Goal: Task Accomplishment & Management: Manage account settings

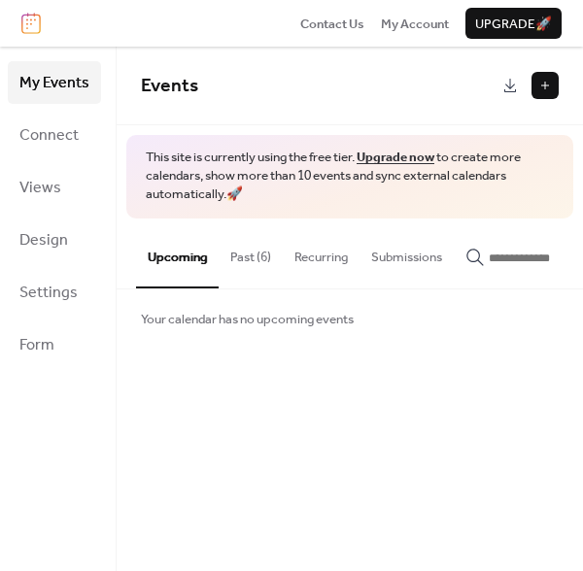
click at [230, 250] on button "Past (6)" at bounding box center [250, 252] width 64 height 68
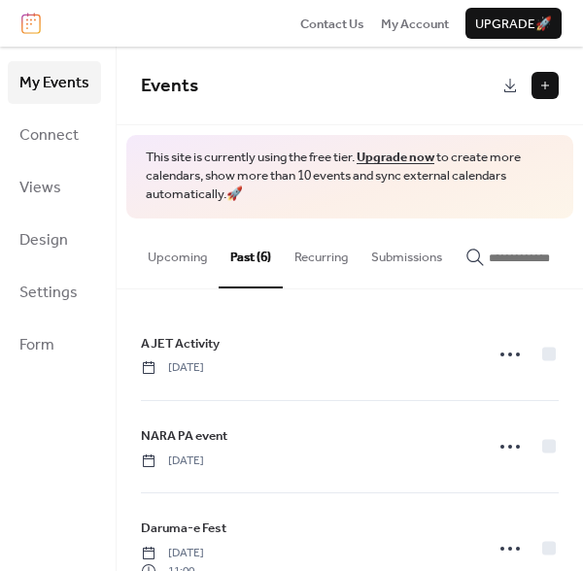
click at [174, 267] on button "Upcoming" at bounding box center [177, 252] width 83 height 68
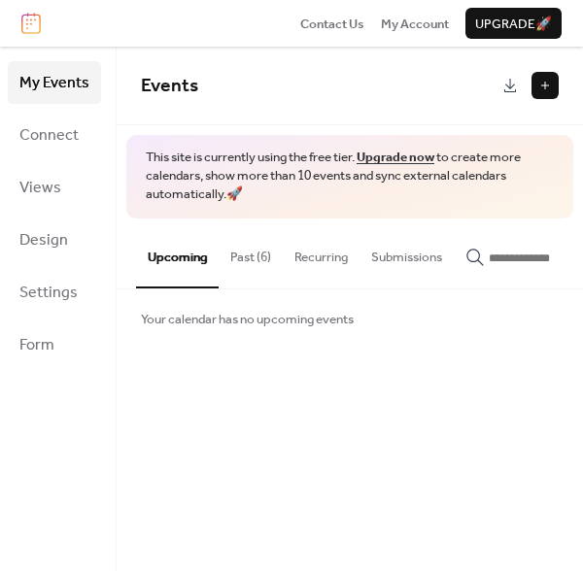
click at [267, 241] on button "Past (6)" at bounding box center [250, 252] width 64 height 68
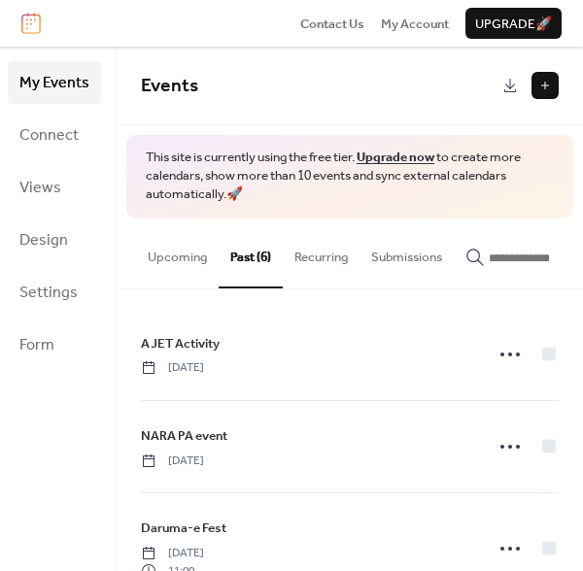
click at [173, 266] on button "Upcoming" at bounding box center [177, 252] width 83 height 68
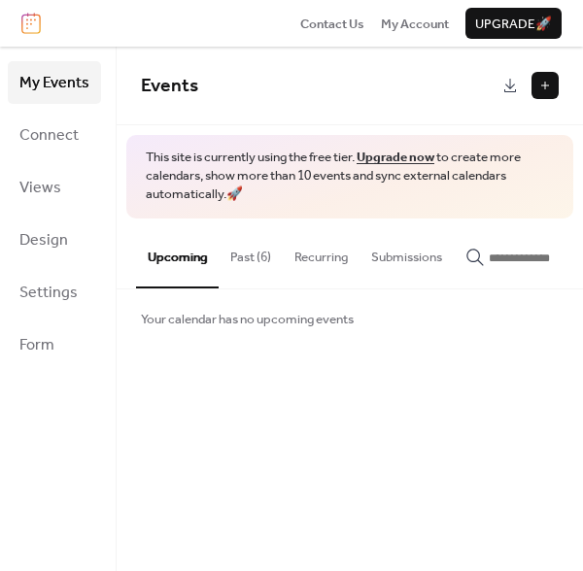
click at [549, 82] on button at bounding box center [544, 85] width 27 height 27
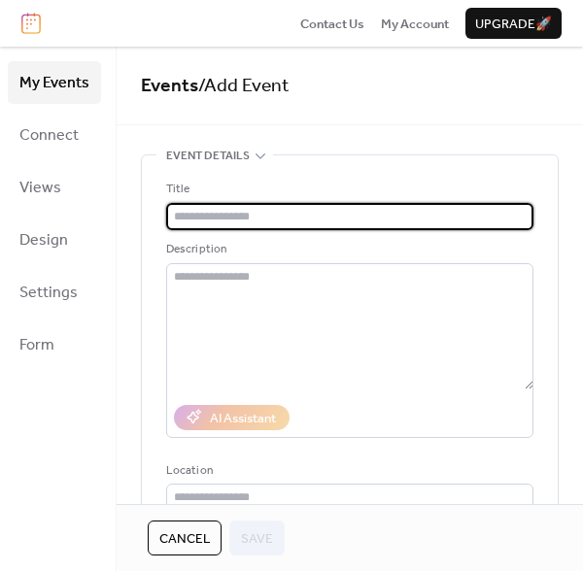
click at [292, 213] on input "text" at bounding box center [349, 216] width 367 height 27
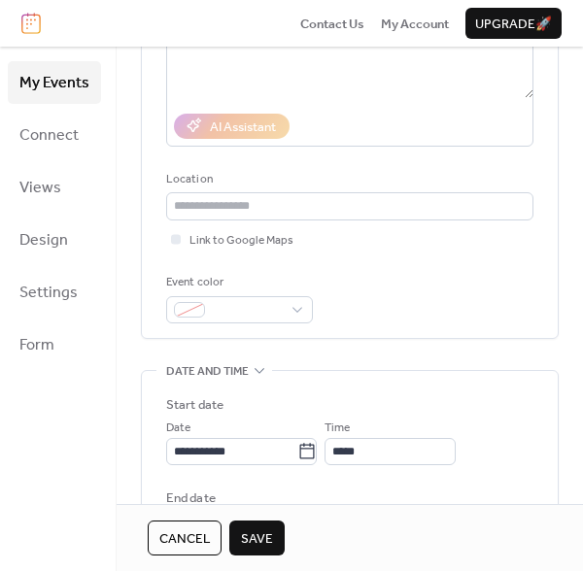
scroll to position [485, 0]
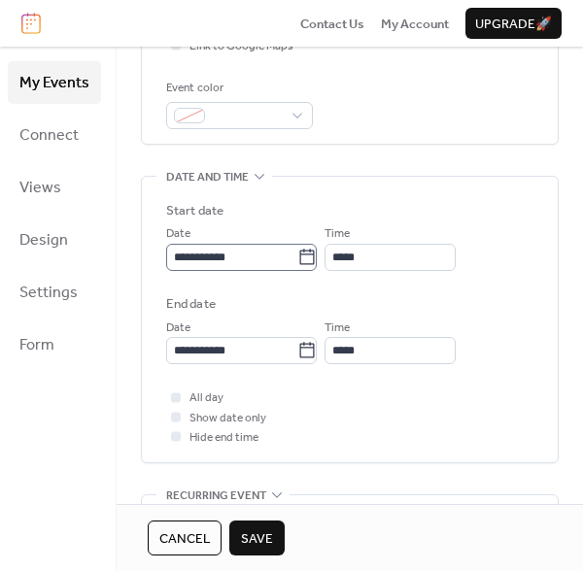
type input "********"
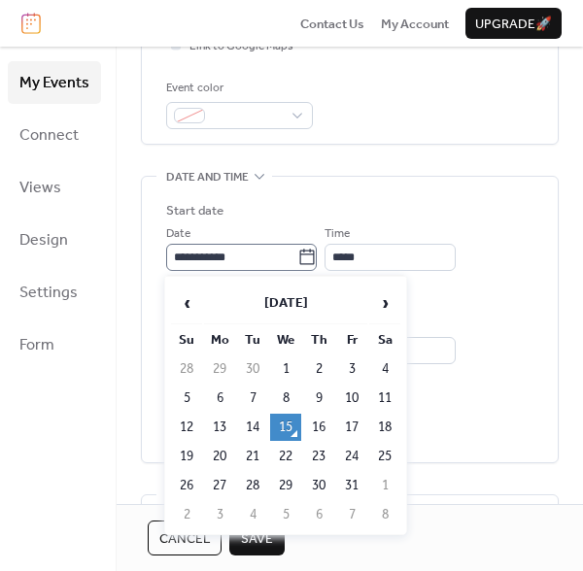
click at [311, 258] on icon at bounding box center [307, 257] width 15 height 16
click at [297, 258] on input "**********" at bounding box center [231, 257] width 131 height 27
click at [387, 423] on td "18" at bounding box center [384, 427] width 31 height 27
type input "**********"
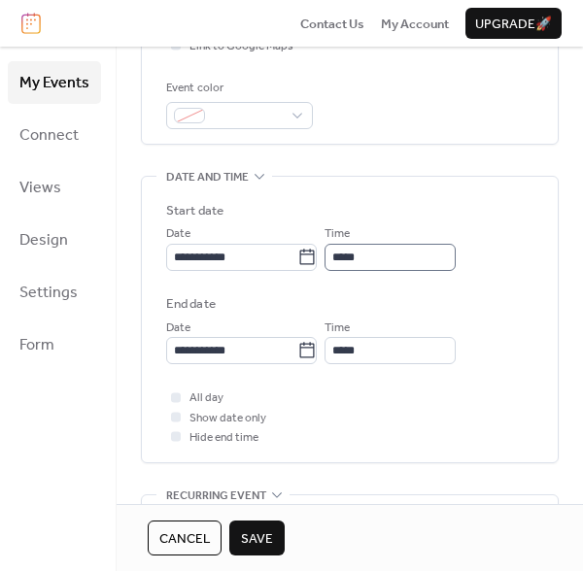
scroll to position [1, 0]
click at [197, 416] on span "Show date only" at bounding box center [227, 418] width 77 height 19
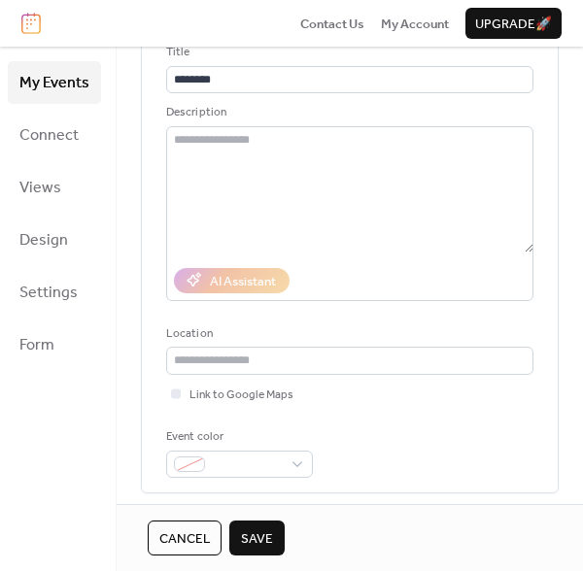
scroll to position [0, 0]
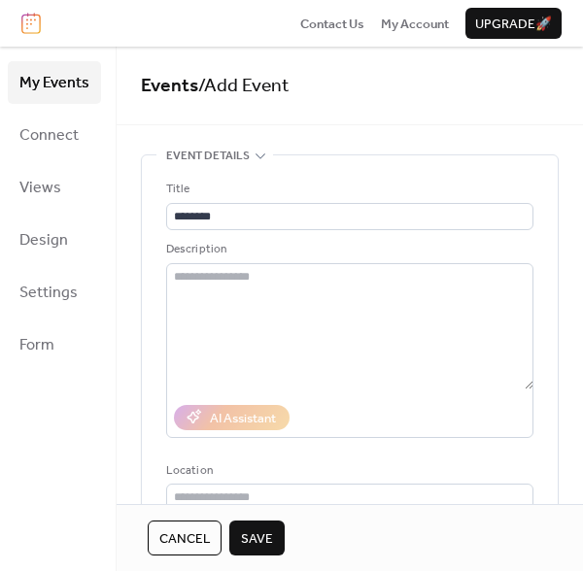
click at [269, 521] on button "Save" at bounding box center [256, 537] width 55 height 35
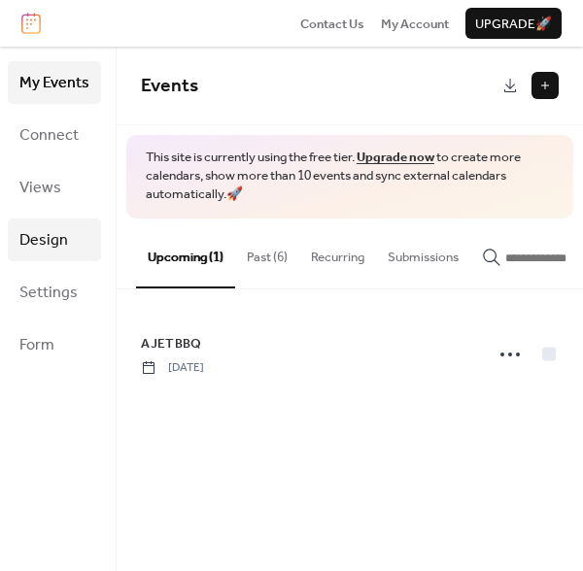
click at [25, 235] on span "Design" at bounding box center [43, 240] width 49 height 31
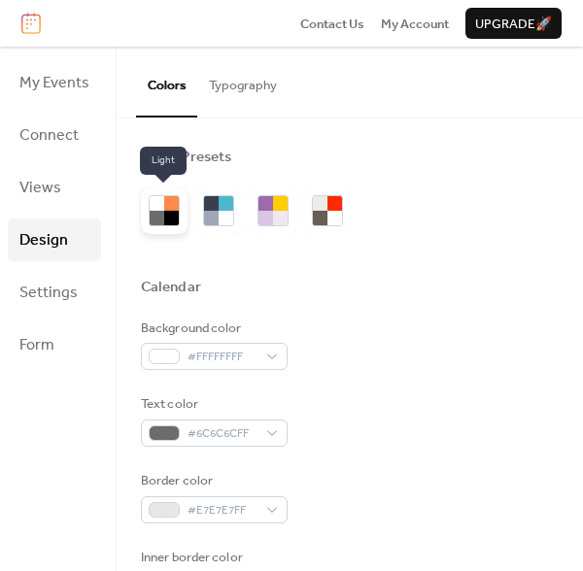
click at [177, 210] on div at bounding box center [171, 203] width 15 height 15
click at [164, 220] on div at bounding box center [171, 218] width 15 height 15
click at [234, 201] on div at bounding box center [218, 210] width 47 height 47
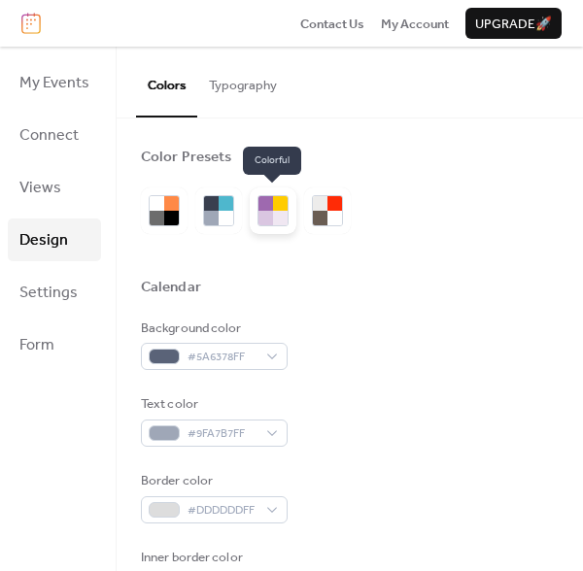
click at [269, 201] on div at bounding box center [265, 203] width 15 height 15
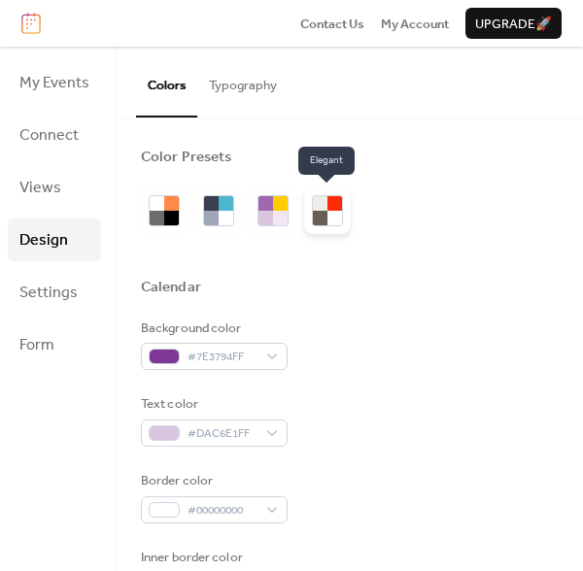
click at [321, 201] on div at bounding box center [320, 203] width 15 height 15
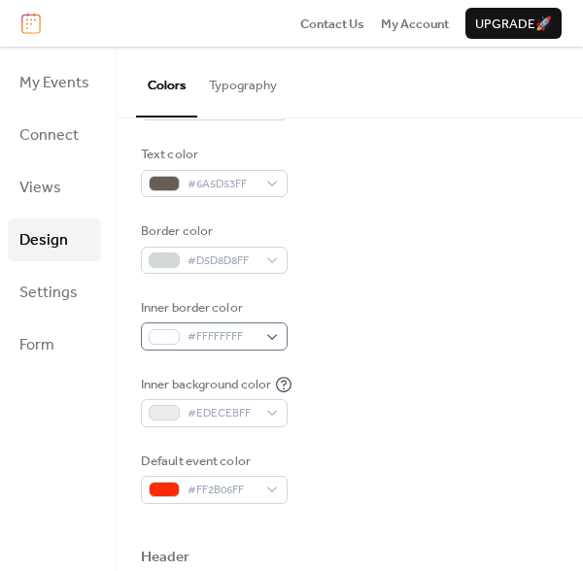
scroll to position [258, 0]
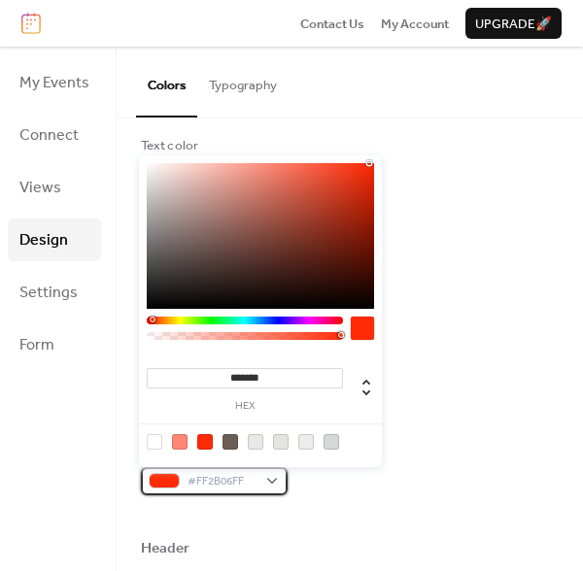
click at [264, 467] on body "Contact Us My Account Upgrade 🚀 My Events Connect Views Design Settings Form De…" at bounding box center [291, 285] width 583 height 571
click at [264, 467] on div "******* hex" at bounding box center [260, 311] width 243 height 312
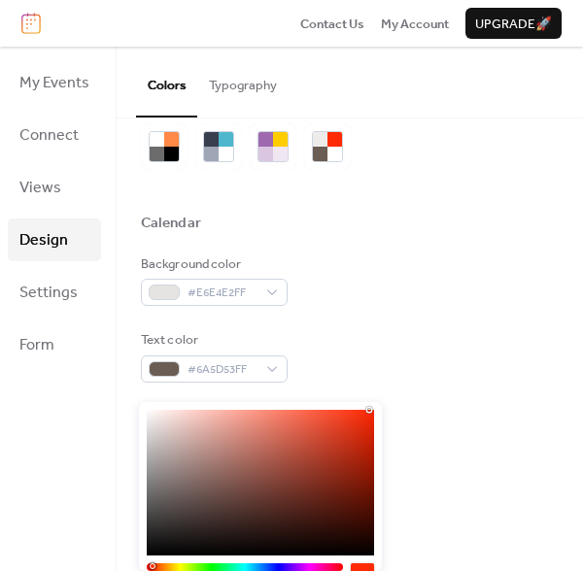
click at [433, 320] on div "Background color #E6E4E2FF Text color #6A5D53FF Border color #D5D8D8FF Inner bo…" at bounding box center [349, 471] width 417 height 435
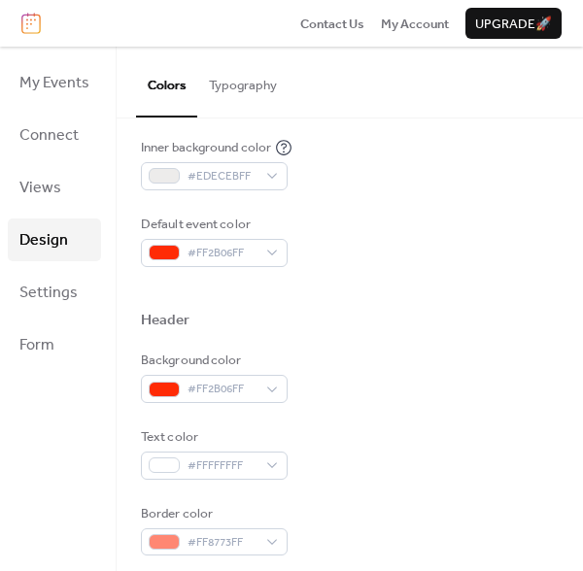
scroll to position [452, 0]
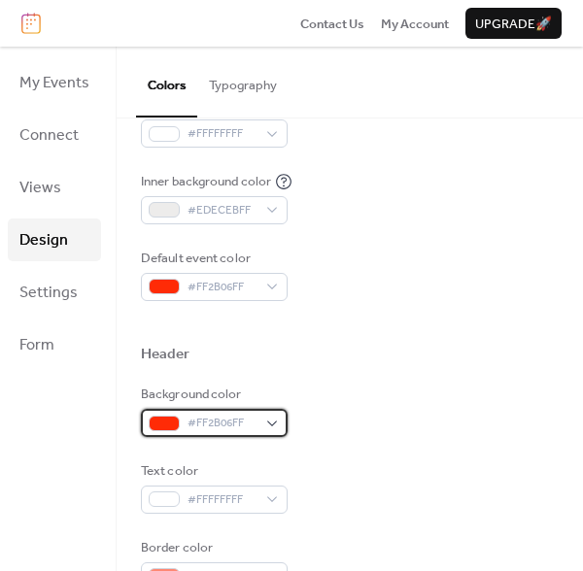
click at [269, 418] on div "#FF2B06FF" at bounding box center [214, 422] width 147 height 27
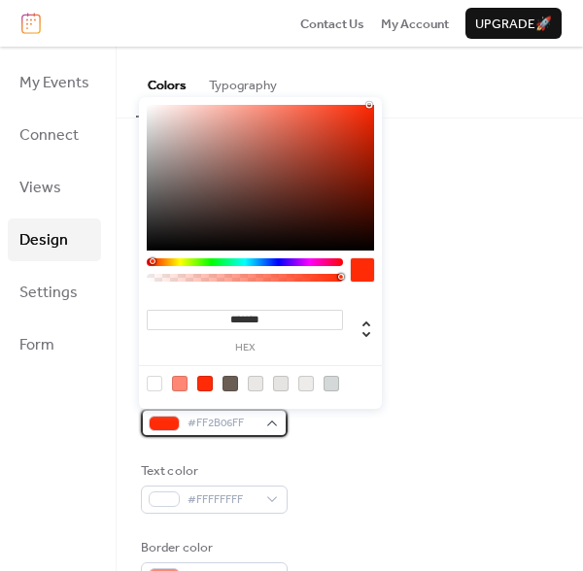
click at [269, 418] on div "#FF2B06FF" at bounding box center [214, 422] width 147 height 27
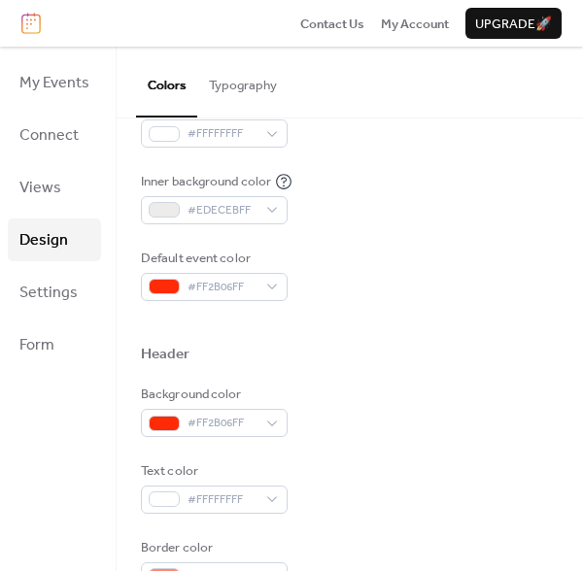
click at [429, 334] on div at bounding box center [349, 323] width 417 height 44
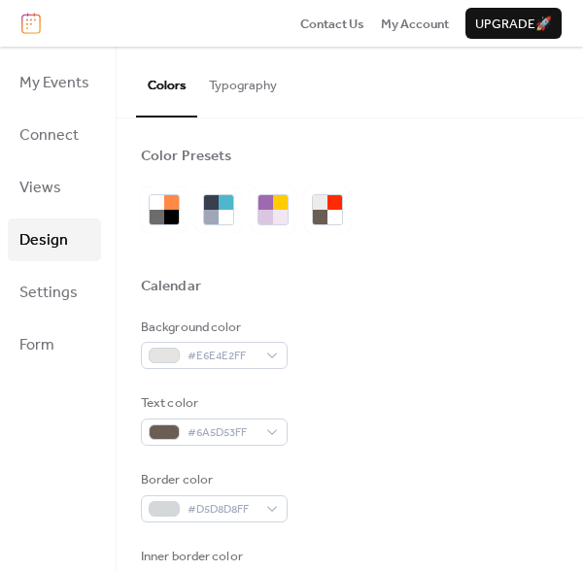
scroll to position [0, 0]
